Goal: Communication & Community: Connect with others

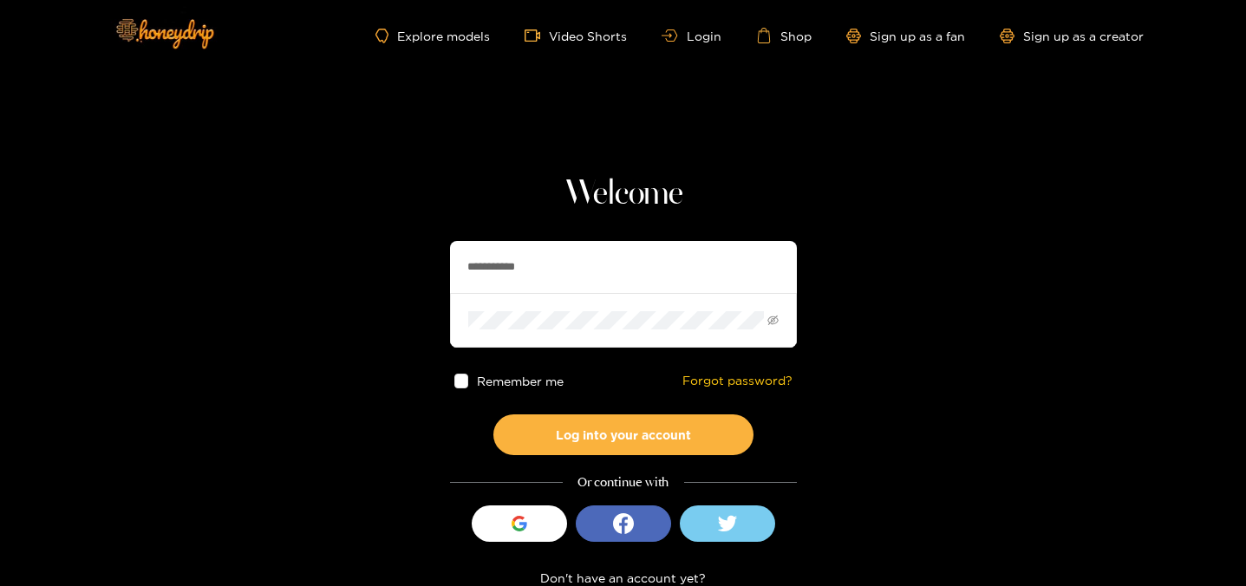
drag, startPoint x: 538, startPoint y: 273, endPoint x: 348, endPoint y: 263, distance: 191.1
click at [348, 263] on section "**********" at bounding box center [623, 308] width 1246 height 617
type input "**********"
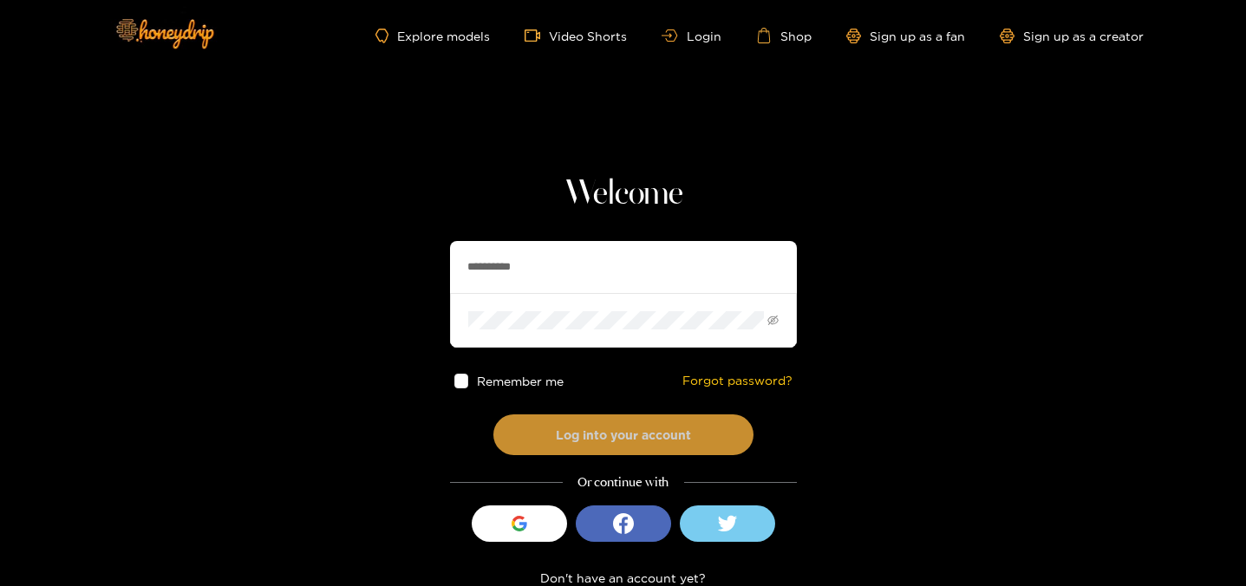
click at [619, 453] on button "Log into your account" at bounding box center [623, 434] width 260 height 41
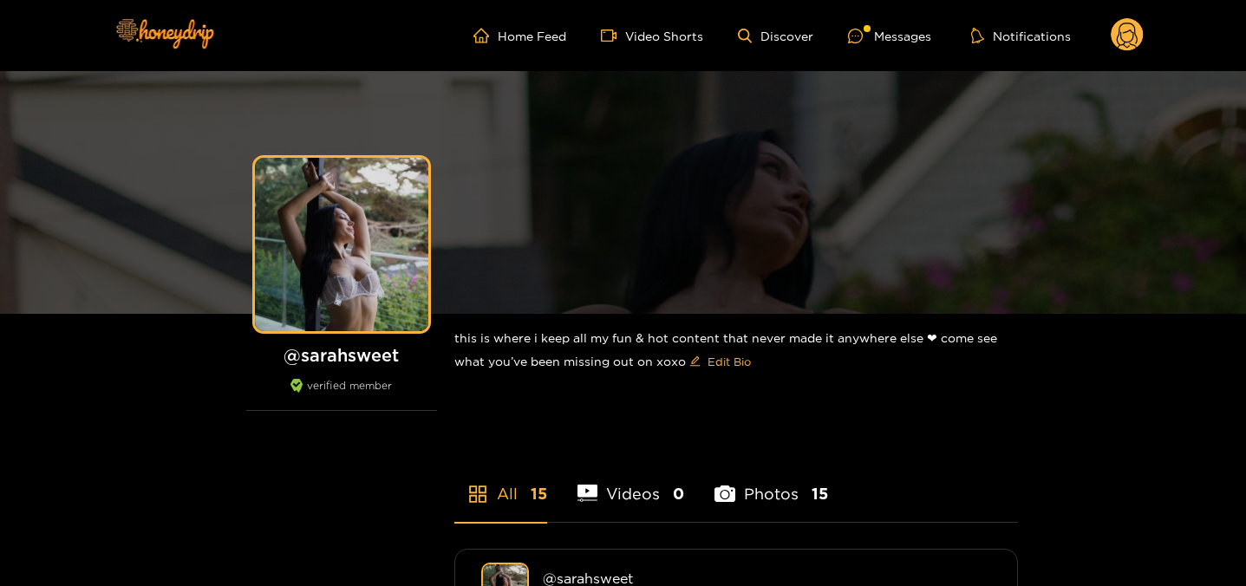
click at [878, 45] on ul "Home Feed Video Shorts Discover Messages Notifications" at bounding box center [808, 35] width 670 height 35
click at [872, 42] on div at bounding box center [861, 36] width 26 height 15
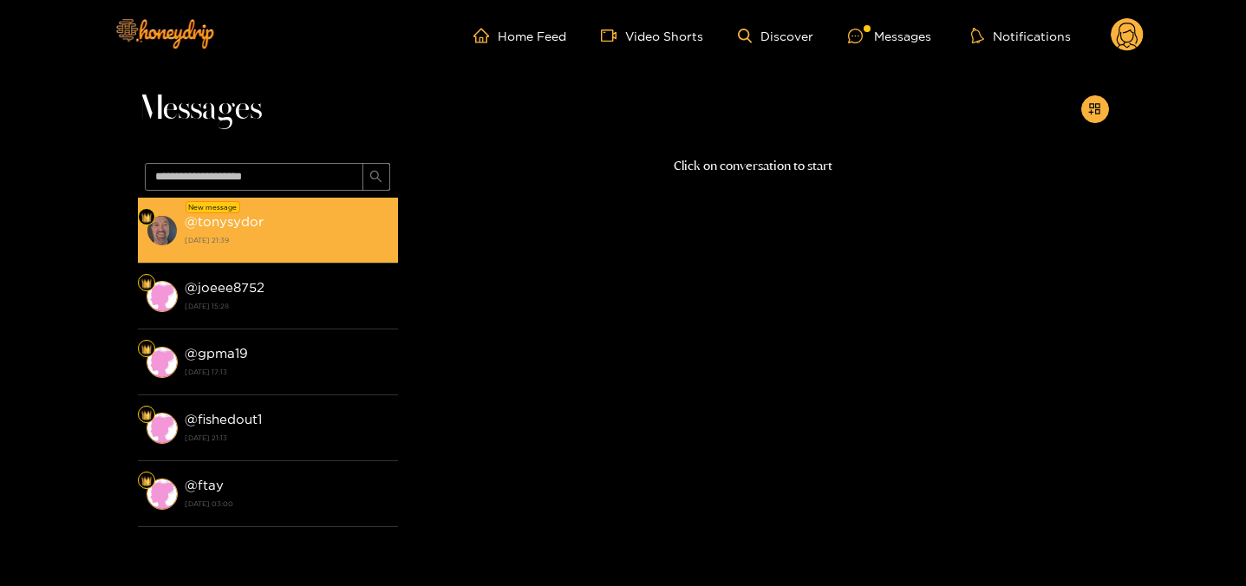
click at [287, 251] on li "New message @ tonysydor [DATE] 21:39" at bounding box center [268, 231] width 260 height 66
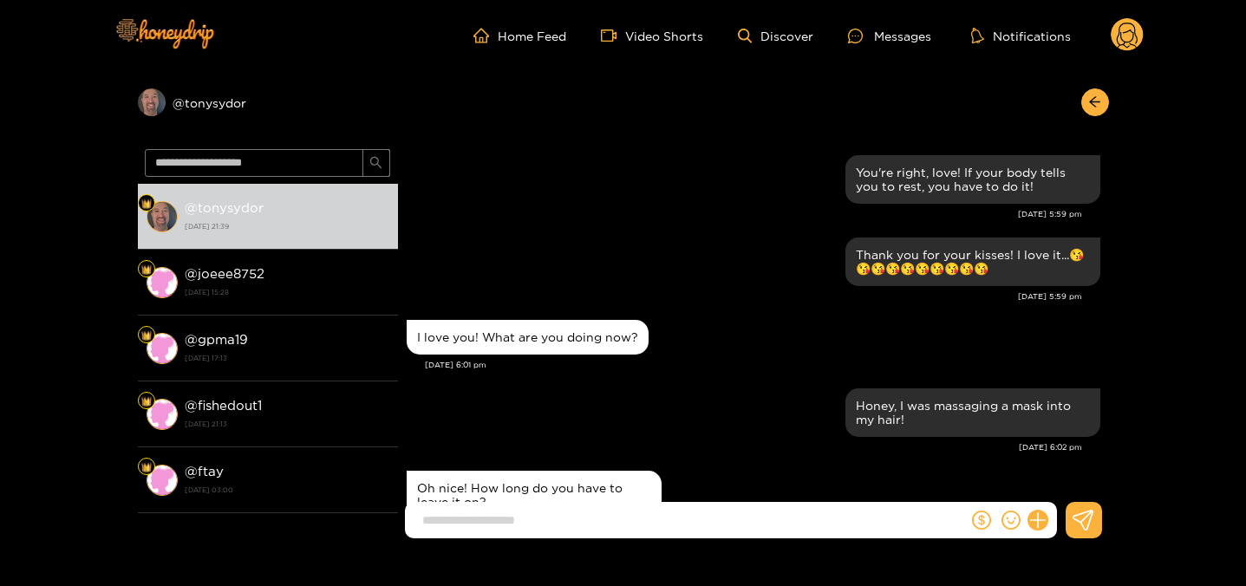
scroll to position [1667, 0]
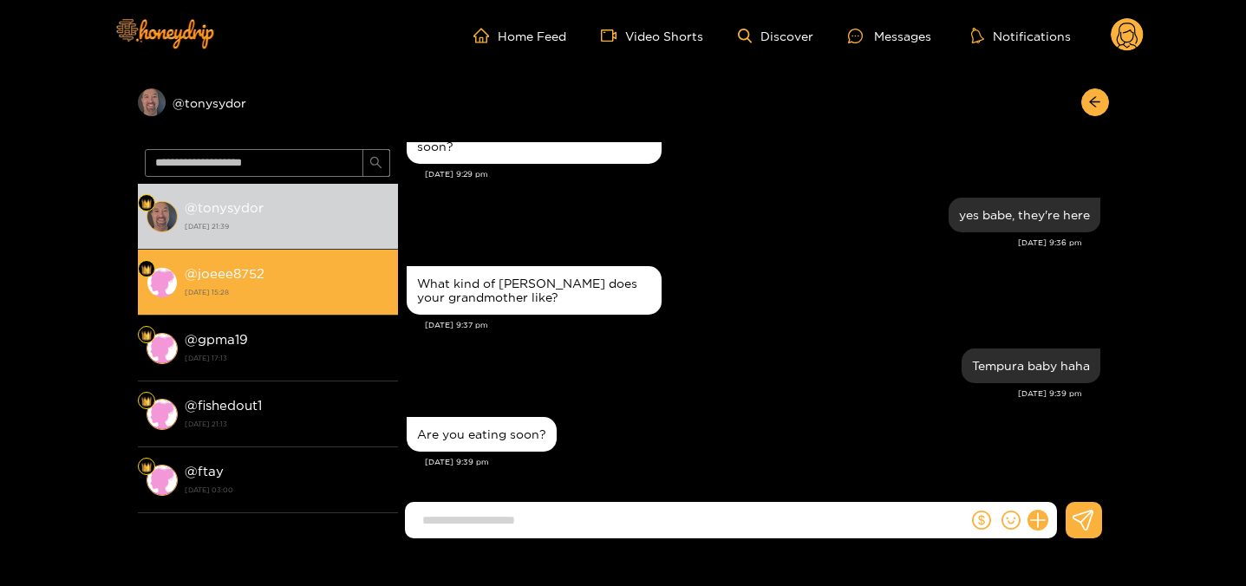
click at [336, 287] on strong "[DATE] 15:28" at bounding box center [287, 292] width 205 height 16
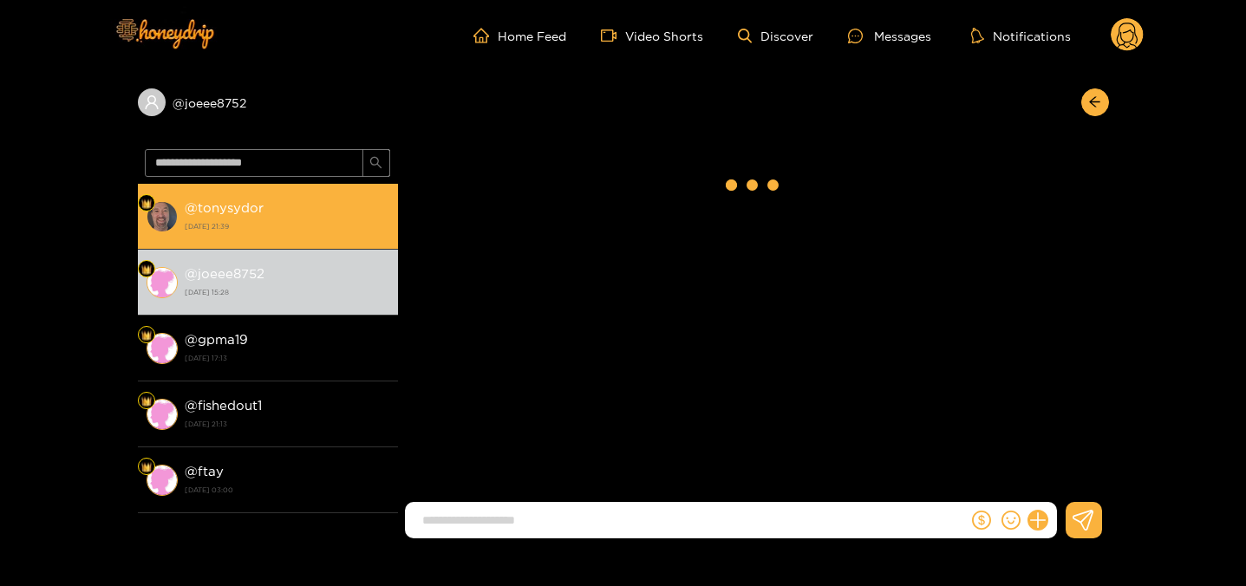
click at [323, 234] on div "@ tonysydor [DATE] 21:39" at bounding box center [287, 216] width 205 height 39
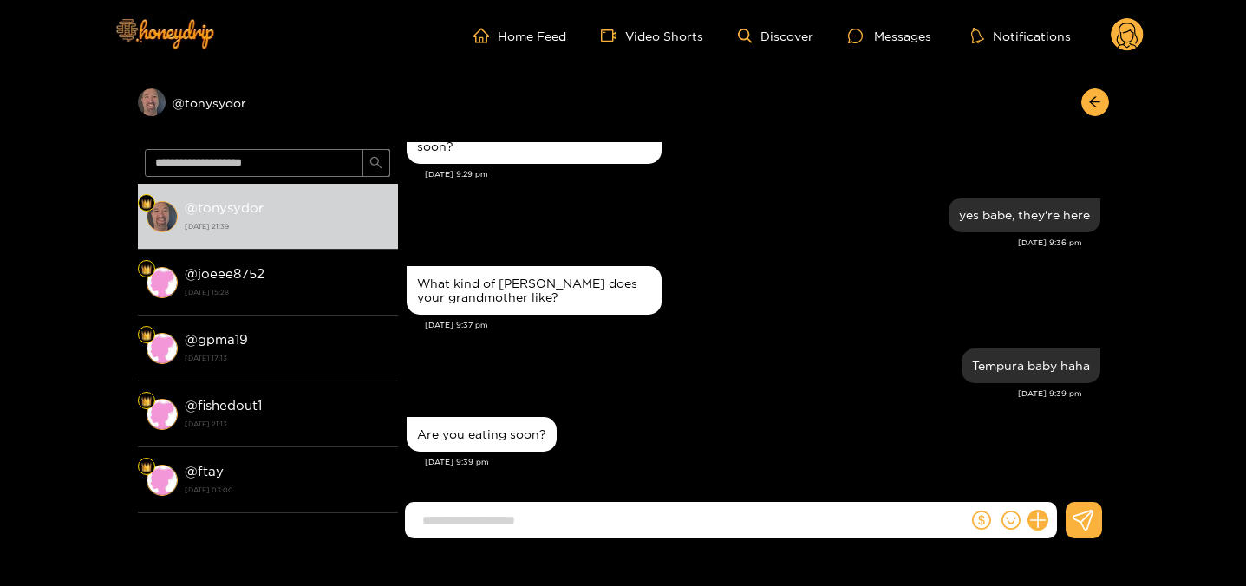
scroll to position [1743, 0]
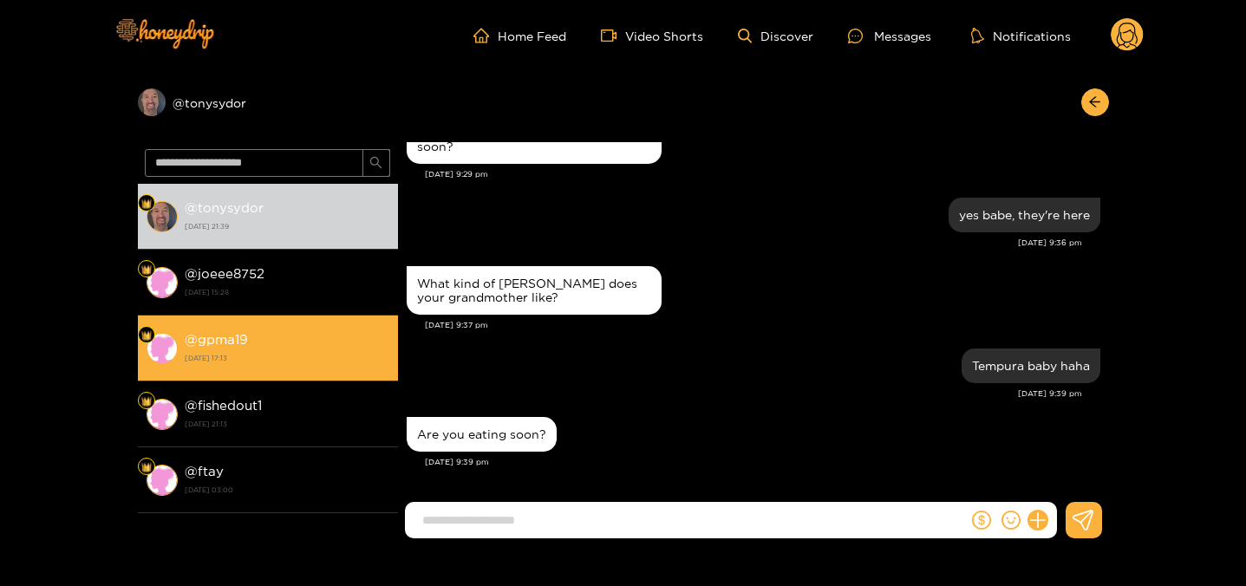
click at [354, 349] on div "@ gpma19 [DATE] 17:13" at bounding box center [287, 348] width 205 height 39
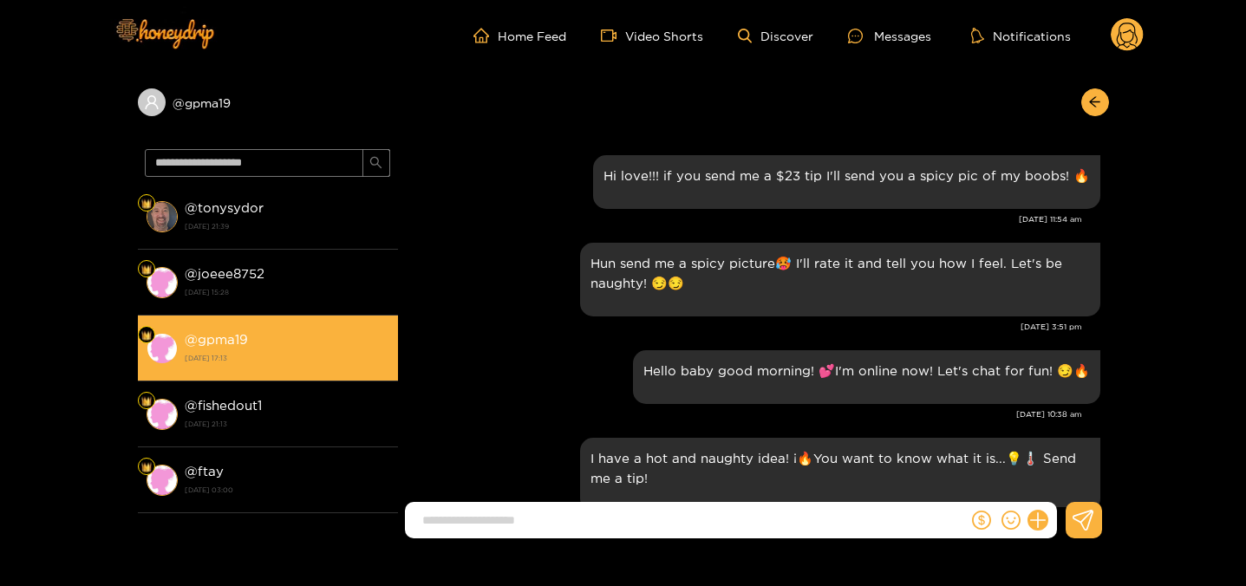
scroll to position [2001, 0]
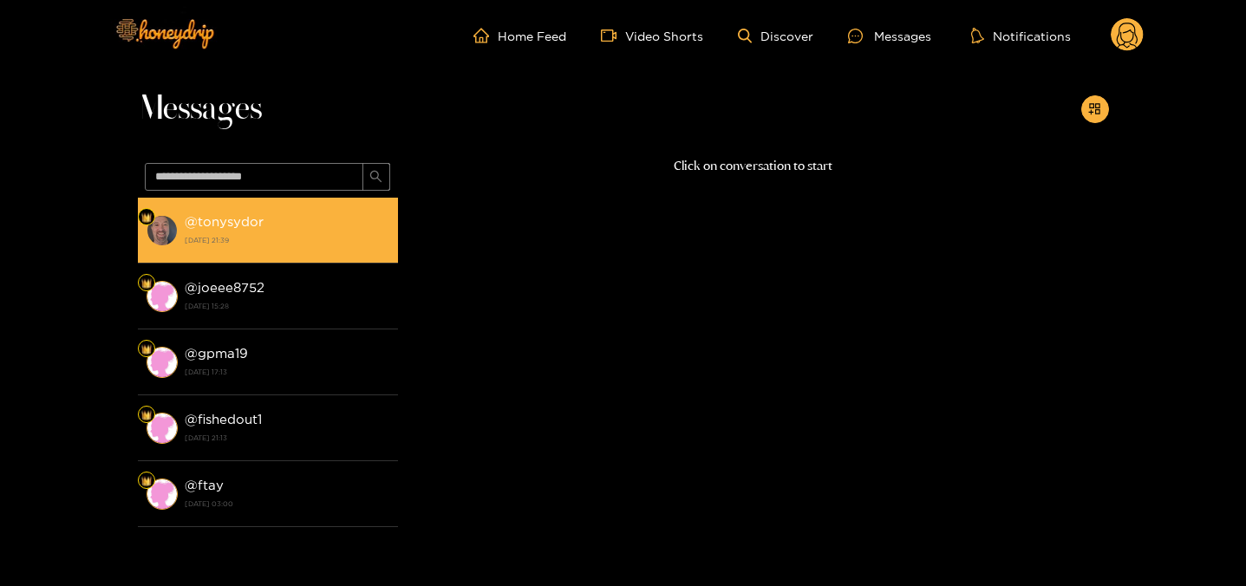
click at [318, 232] on strong "[DATE] 21:39" at bounding box center [287, 240] width 205 height 16
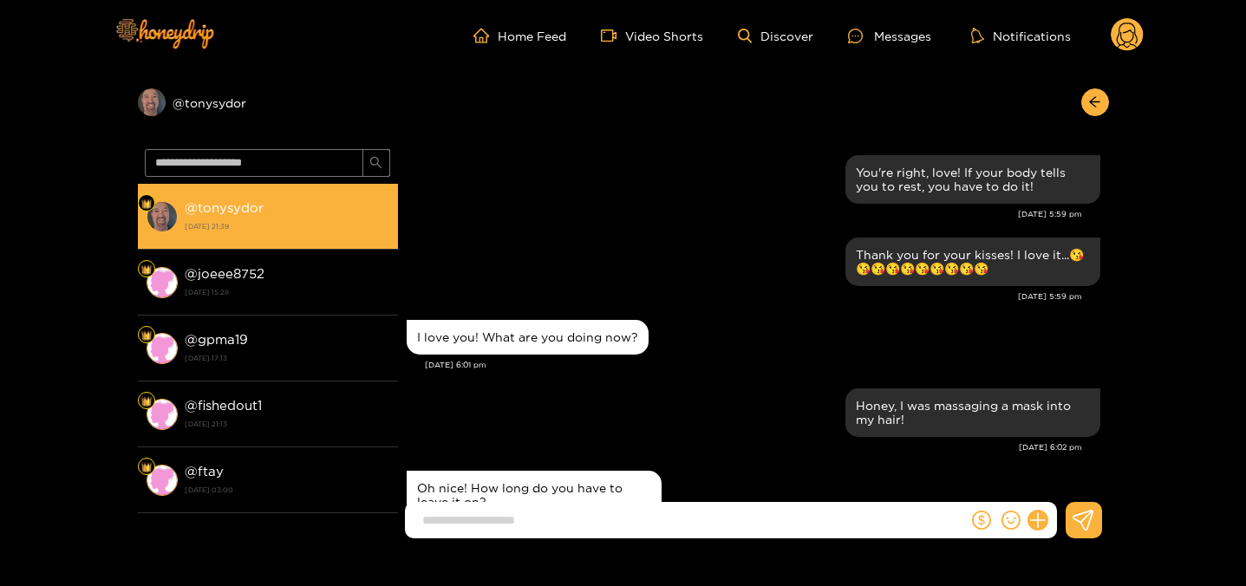
scroll to position [1667, 0]
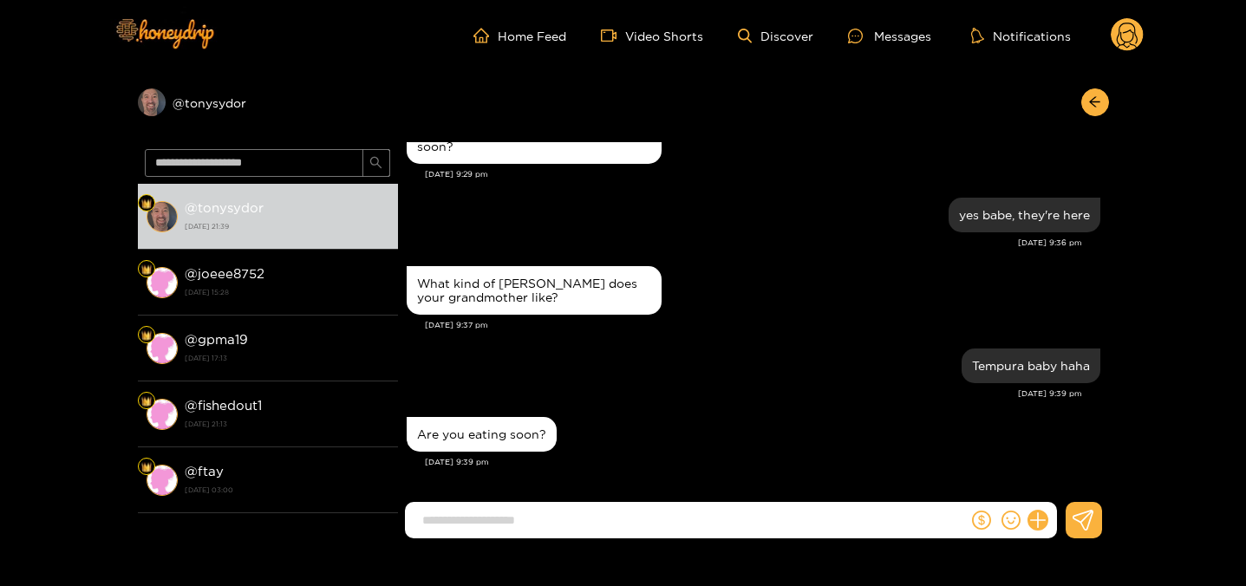
click at [1119, 29] on icon at bounding box center [1127, 38] width 21 height 30
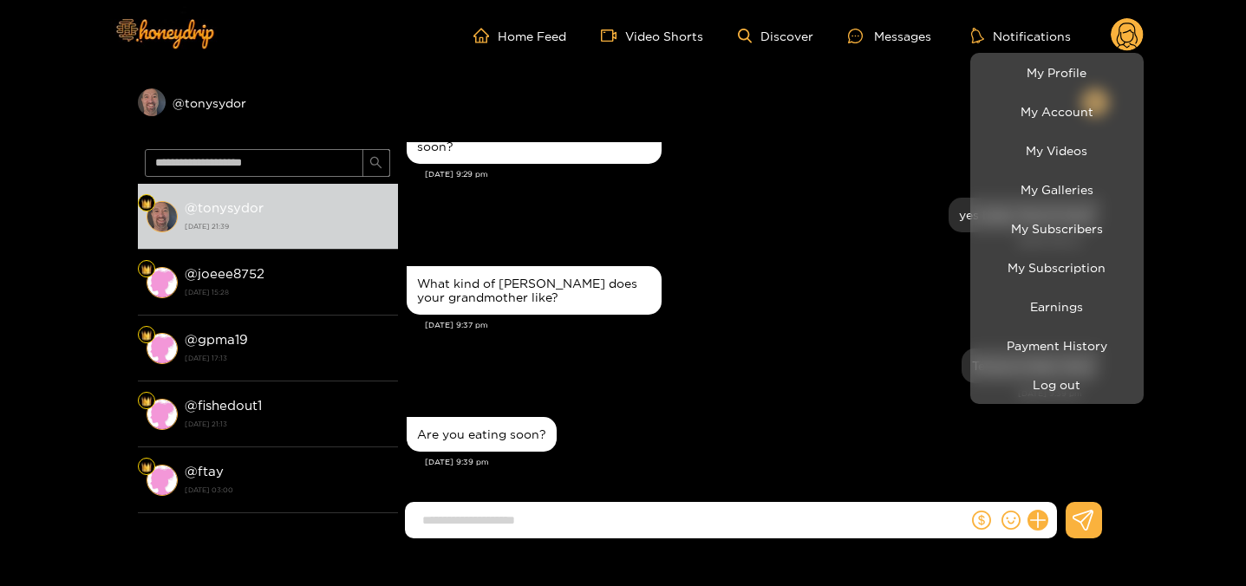
click at [634, 525] on div at bounding box center [623, 293] width 1246 height 586
click at [633, 525] on input at bounding box center [691, 520] width 554 height 29
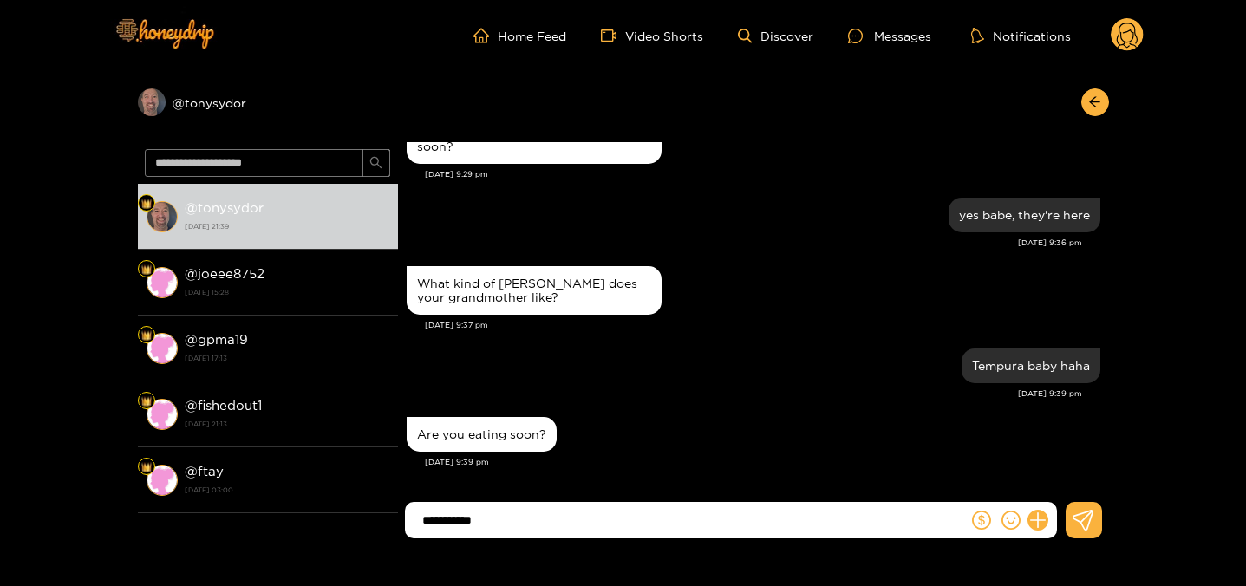
type input "**********"
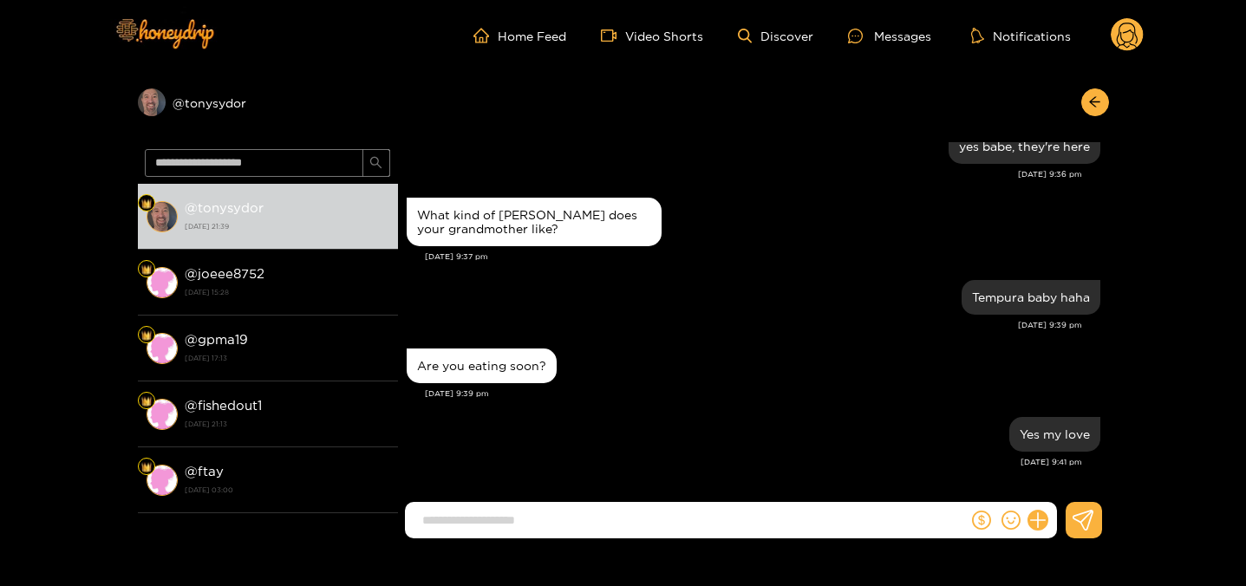
click at [1117, 44] on circle at bounding box center [1127, 34] width 33 height 33
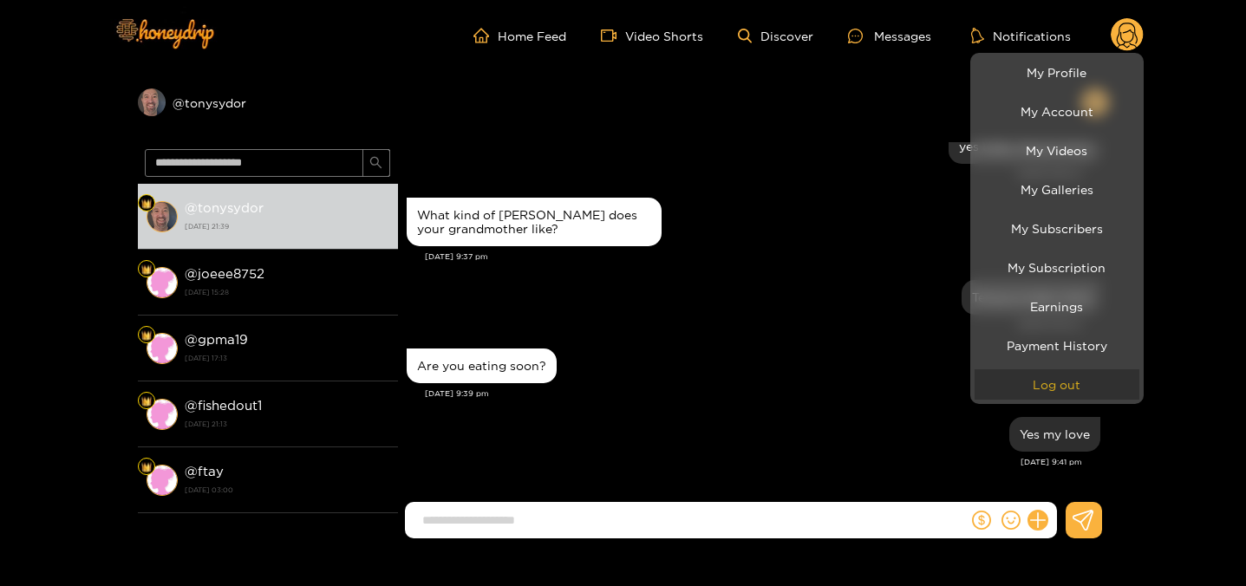
click at [1062, 395] on button "Log out" at bounding box center [1057, 384] width 165 height 30
